Goal: Task Accomplishment & Management: Use online tool/utility

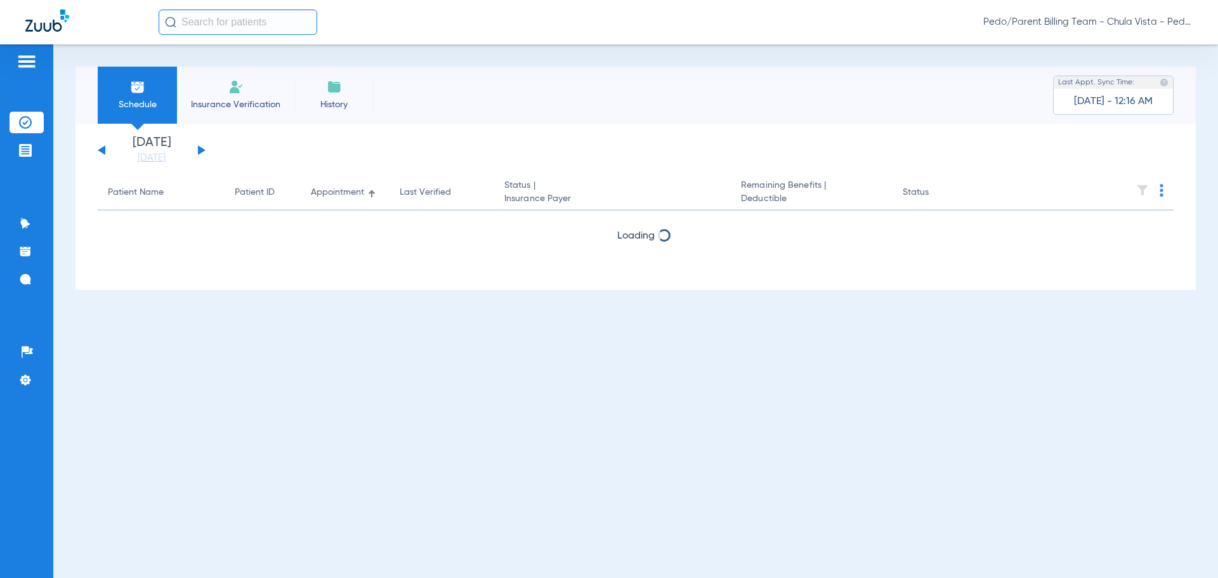
click at [1140, 20] on span "Pedo/Parent Billing Team - Chula Vista - Pedo | The Super Dentists" at bounding box center [1087, 22] width 209 height 13
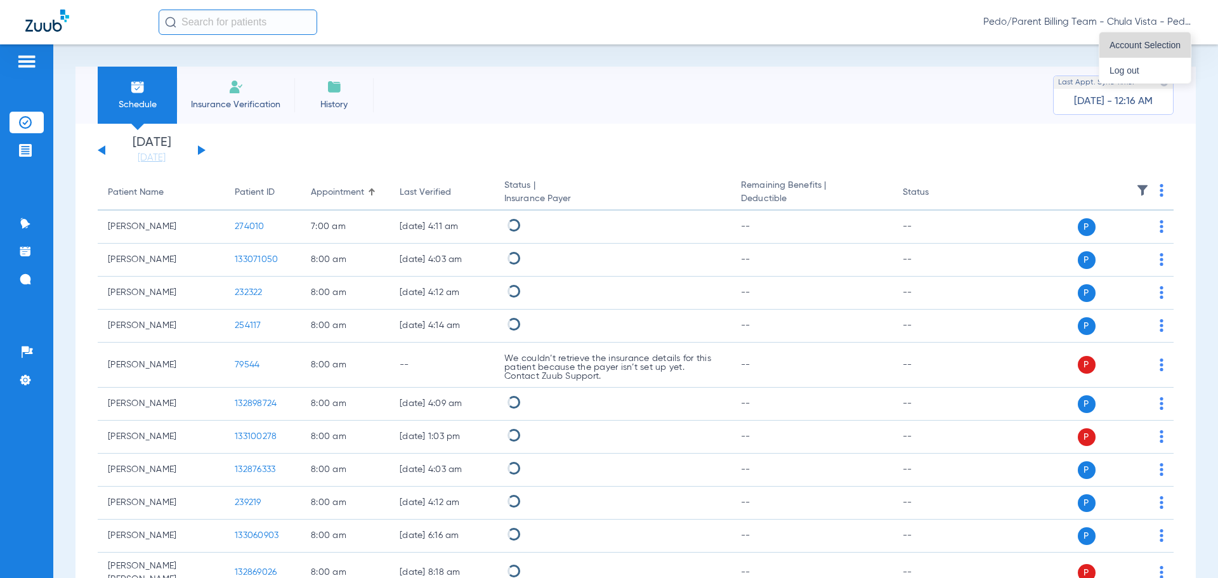
click at [1126, 46] on span "Account Selection" at bounding box center [1144, 45] width 71 height 9
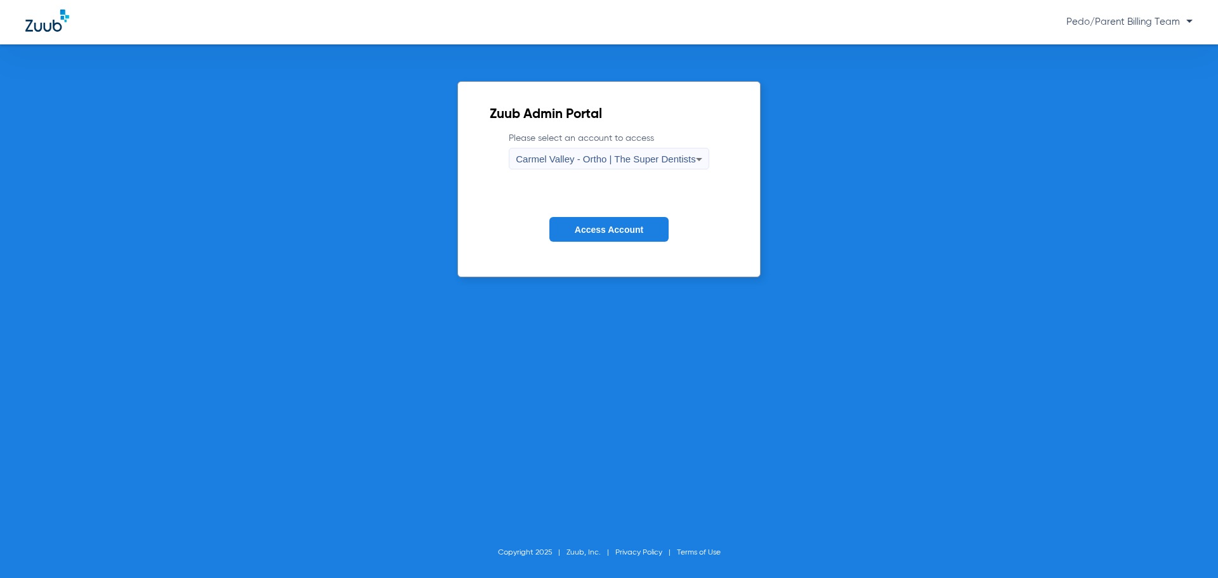
click at [603, 158] on span "Carmel Valley - Ortho | The Super Dentists" at bounding box center [605, 158] width 179 height 11
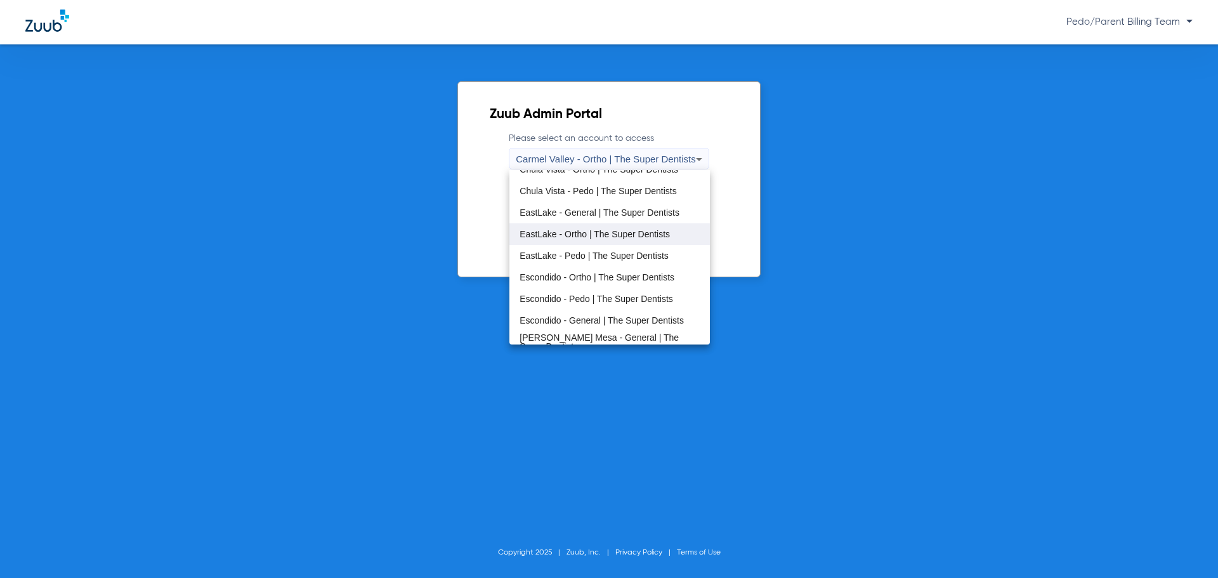
scroll to position [127, 0]
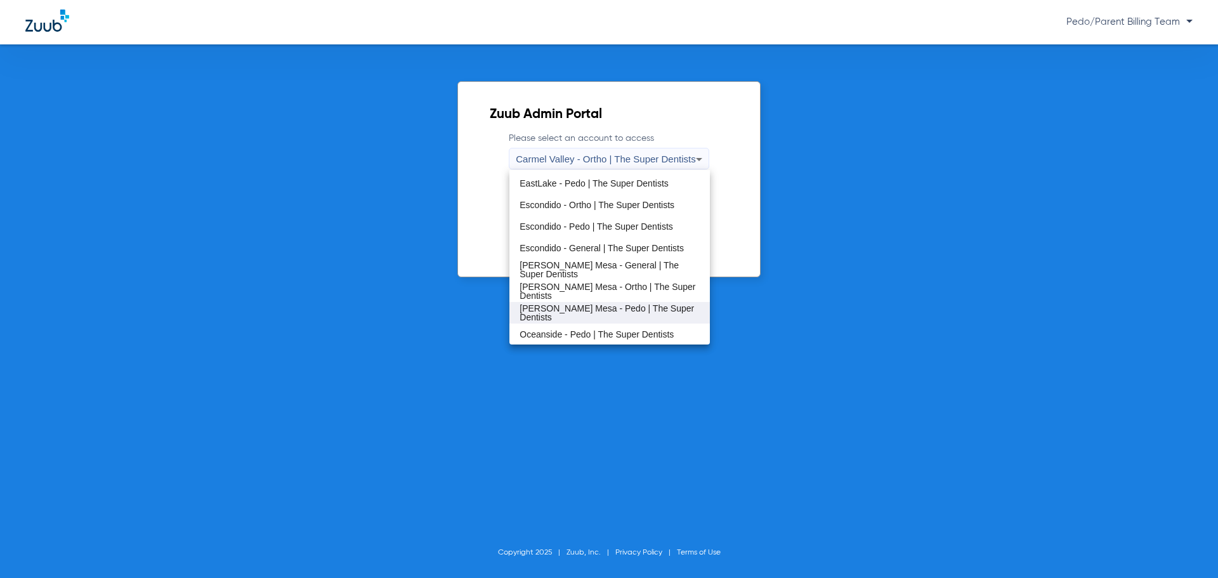
click at [588, 309] on span "[PERSON_NAME] Mesa - Pedo | The Super Dentists" at bounding box center [608, 313] width 179 height 18
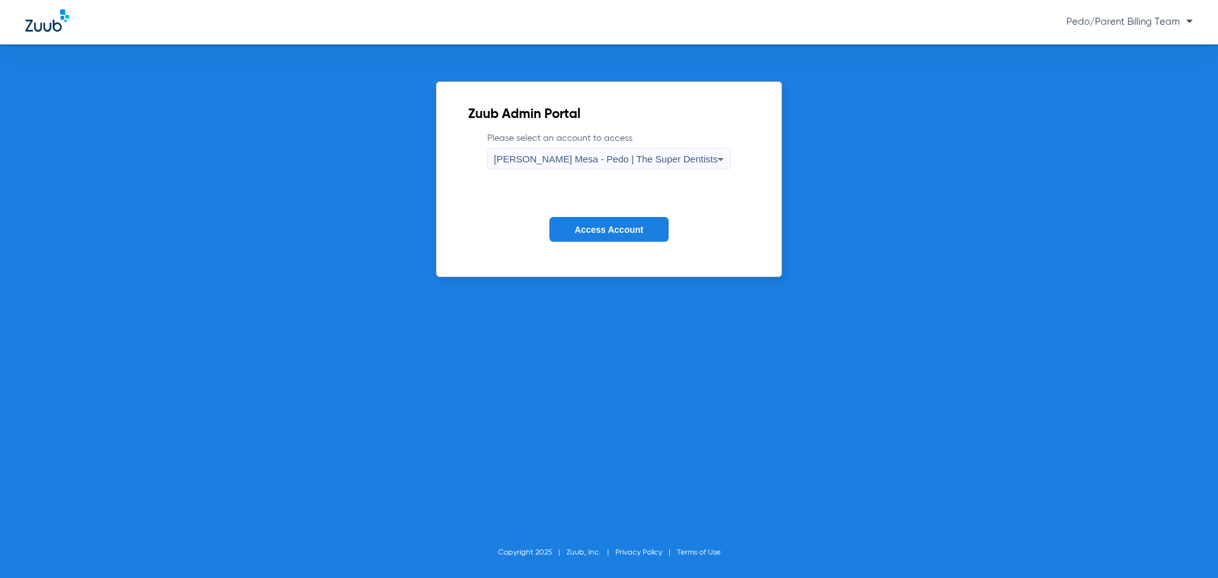
click at [637, 230] on span "Access Account" at bounding box center [609, 230] width 68 height 10
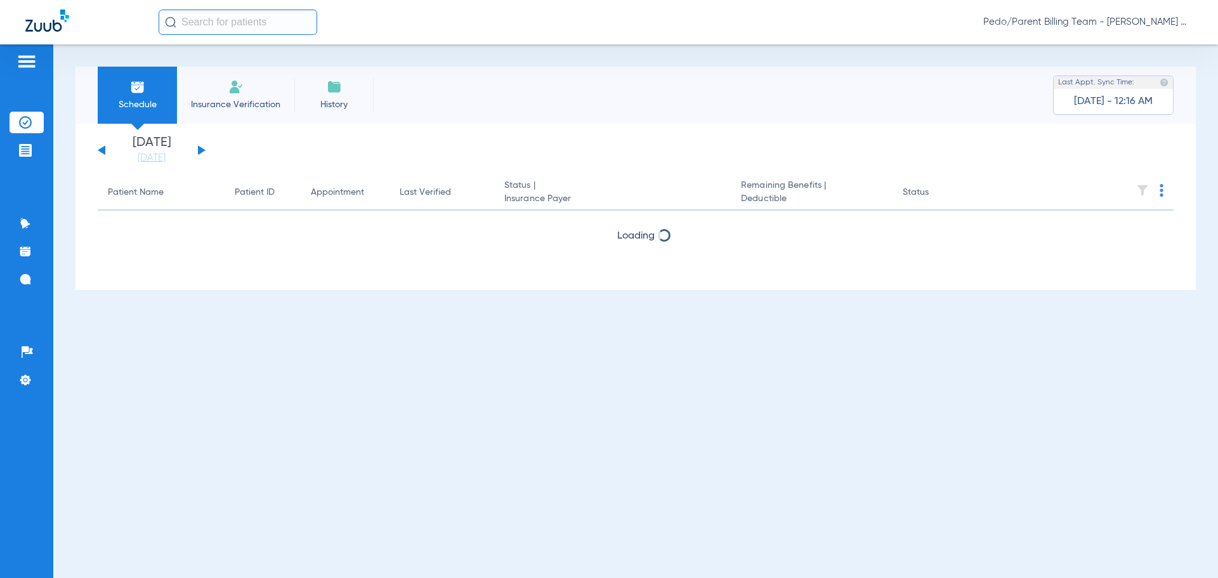
click at [231, 100] on span "Insurance Verification" at bounding box center [235, 104] width 98 height 13
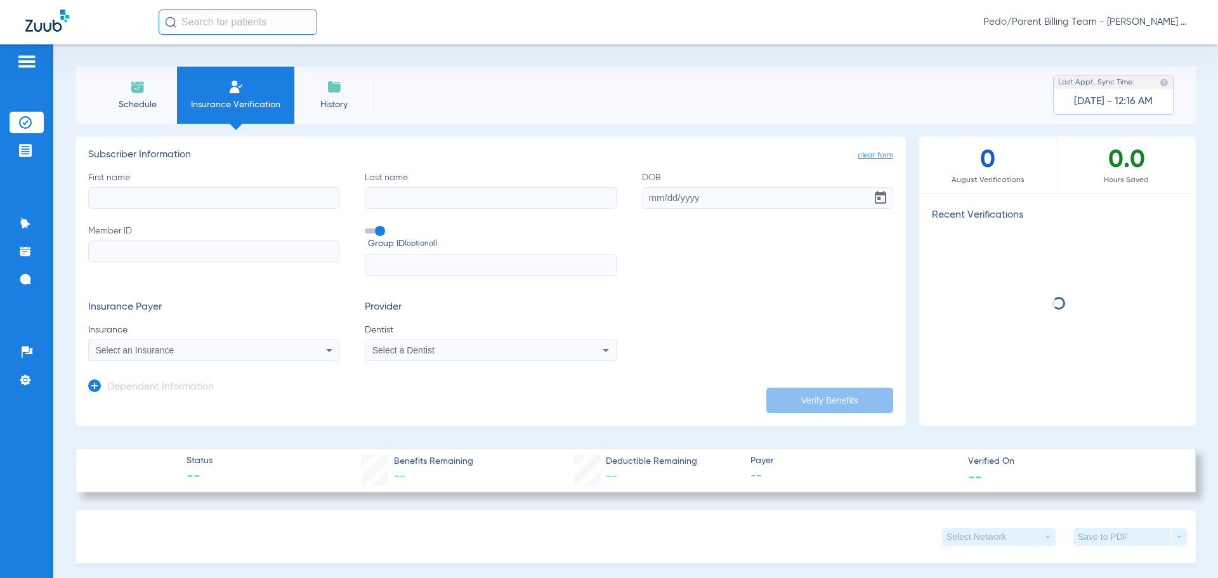
click at [248, 16] on input "text" at bounding box center [238, 22] width 159 height 25
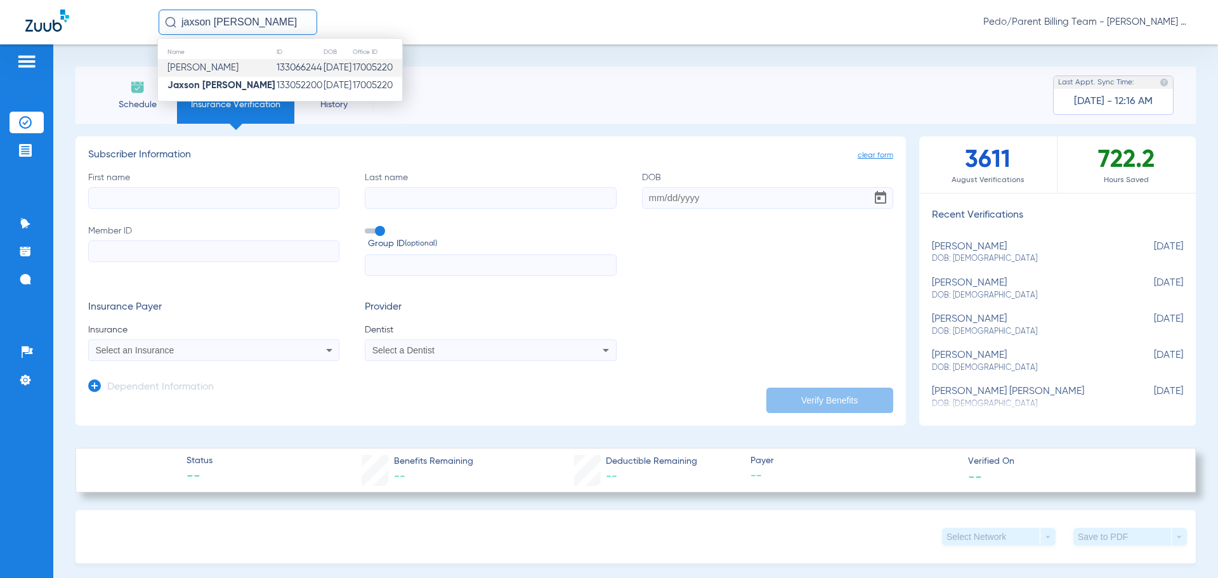
type input "jaxson [PERSON_NAME]"
click at [323, 68] on td "[DATE]" at bounding box center [337, 68] width 29 height 18
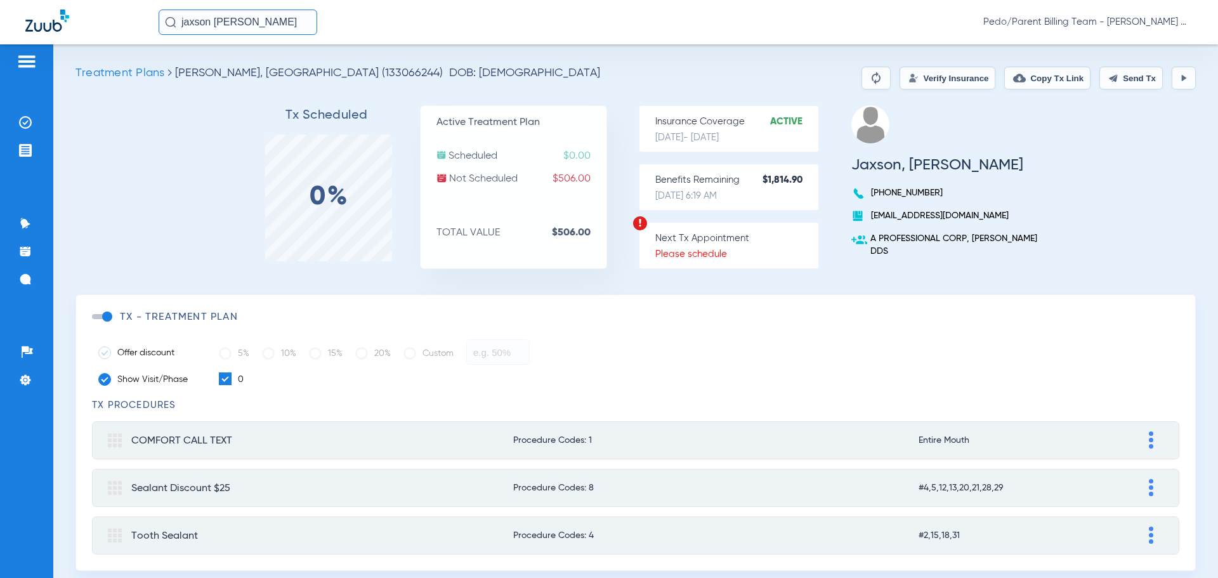
click at [958, 80] on button "Verify Insurance" at bounding box center [947, 78] width 96 height 23
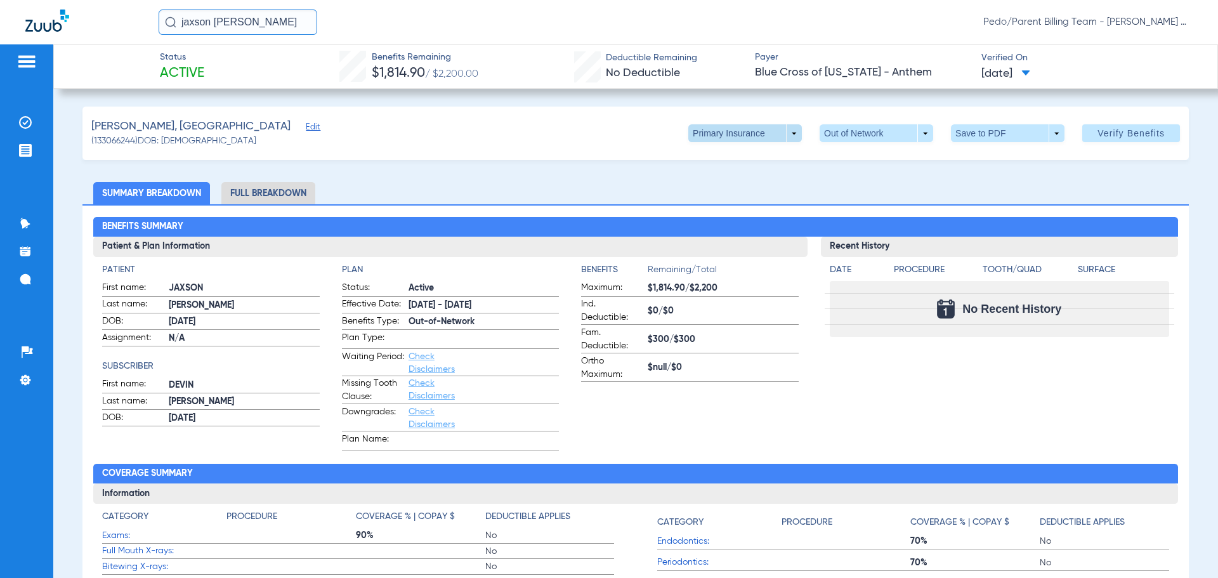
click at [764, 136] on span at bounding box center [745, 133] width 114 height 18
click at [743, 179] on span "Secondary Insurance" at bounding box center [731, 183] width 84 height 9
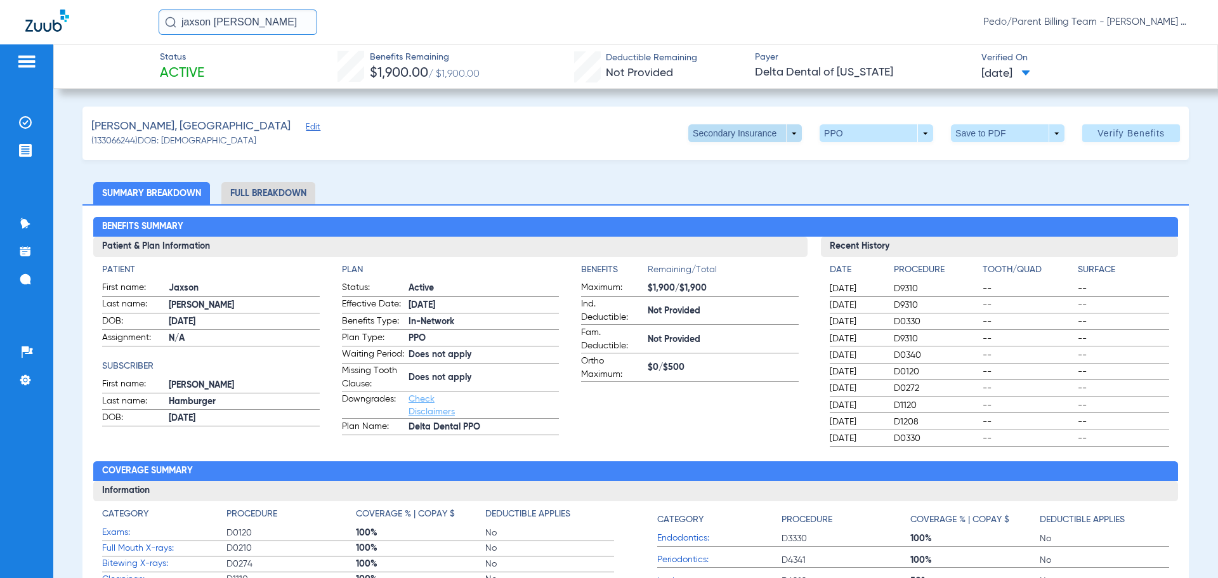
click at [759, 133] on span at bounding box center [745, 133] width 114 height 18
